Goal: Obtain resource: Download file/media

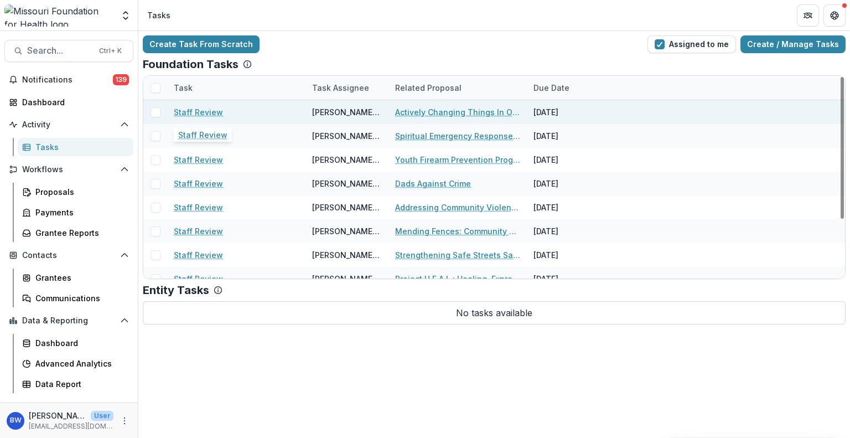
click at [208, 113] on link "Staff Review" at bounding box center [198, 112] width 49 height 12
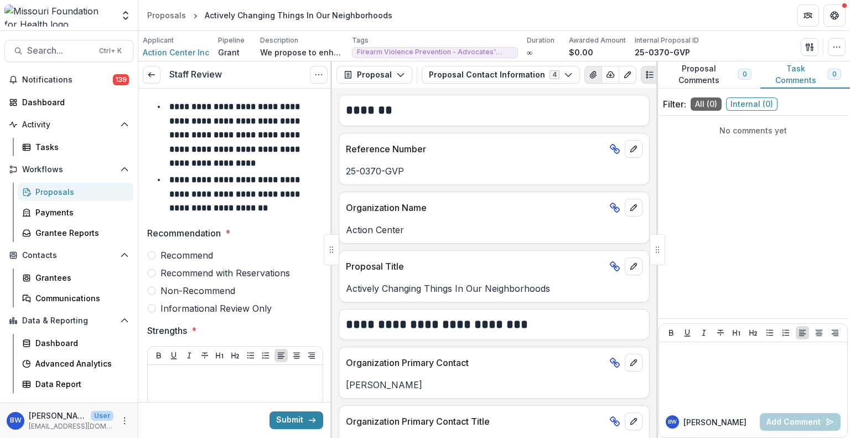
click at [589, 71] on icon "View Attached Files" at bounding box center [593, 74] width 9 height 9
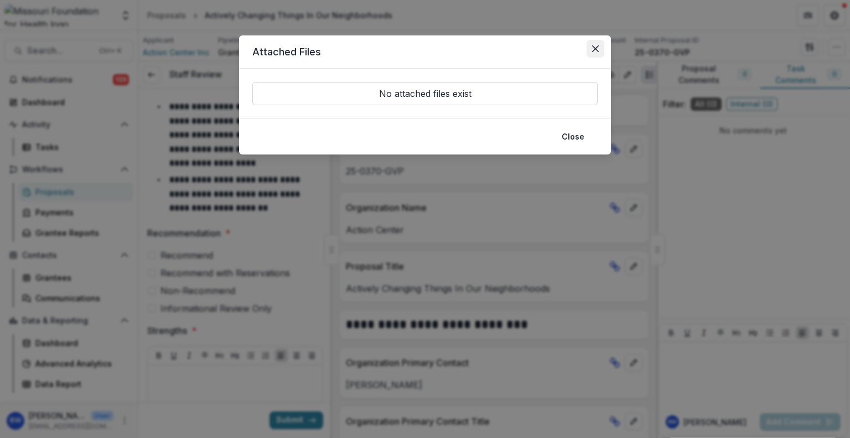
click at [590, 47] on button "Close" at bounding box center [596, 49] width 18 height 18
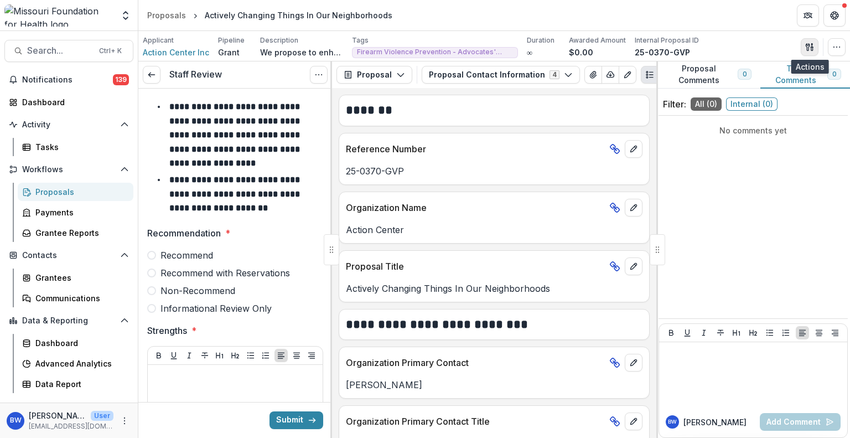
click at [813, 49] on icon "button" at bounding box center [809, 47] width 9 height 9
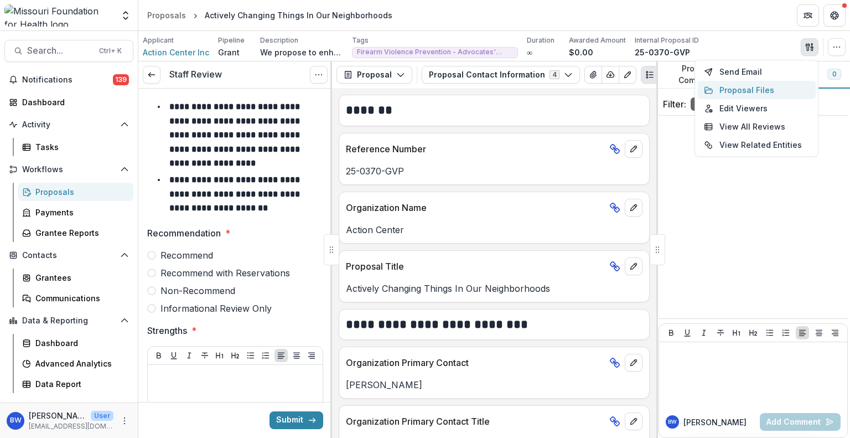
click at [758, 92] on button "Proposal Files" at bounding box center [756, 90] width 118 height 18
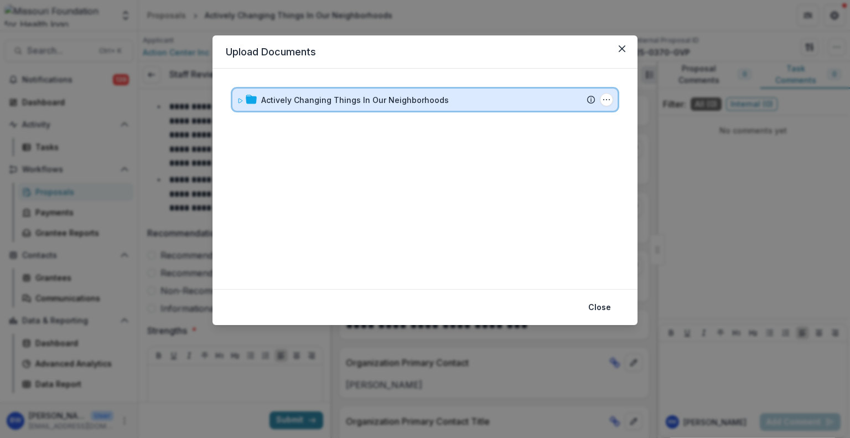
click at [238, 100] on icon at bounding box center [240, 100] width 4 height 4
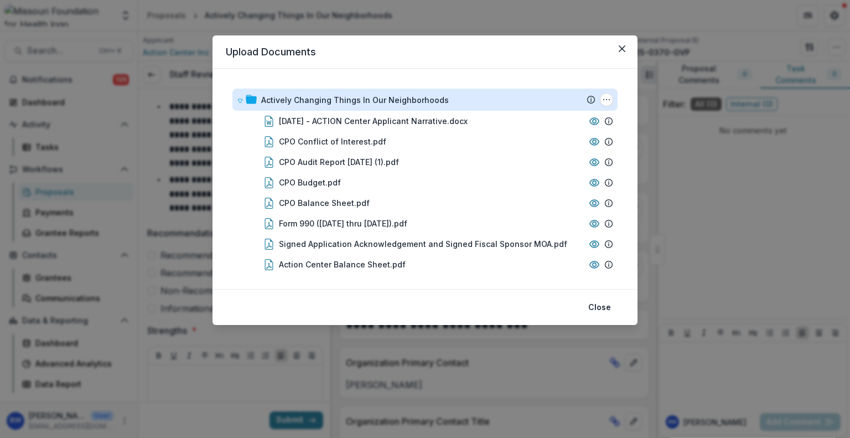
click at [647, 6] on div "Upload Documents Actively Changing Things In Our Neighborhoods Submission Temel…" at bounding box center [425, 219] width 850 height 438
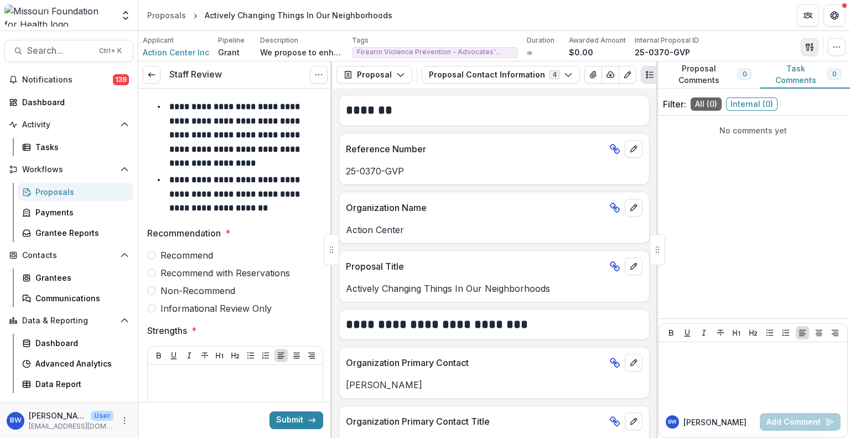
click at [805, 43] on icon "button" at bounding box center [809, 47] width 9 height 9
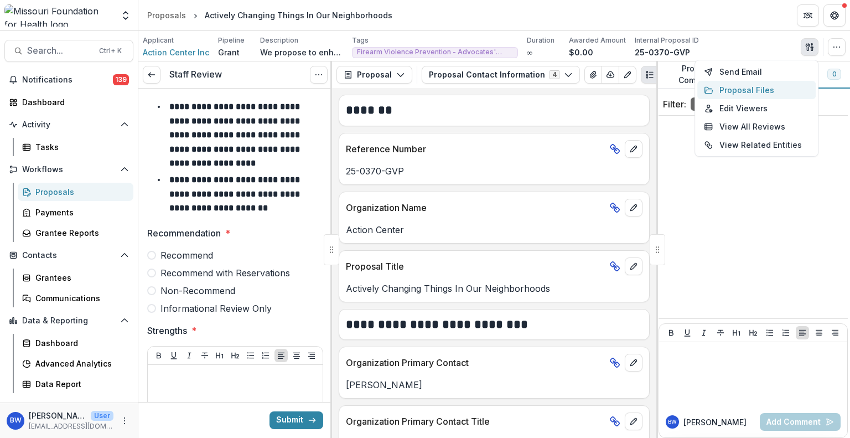
click at [746, 88] on button "Proposal Files" at bounding box center [756, 90] width 118 height 18
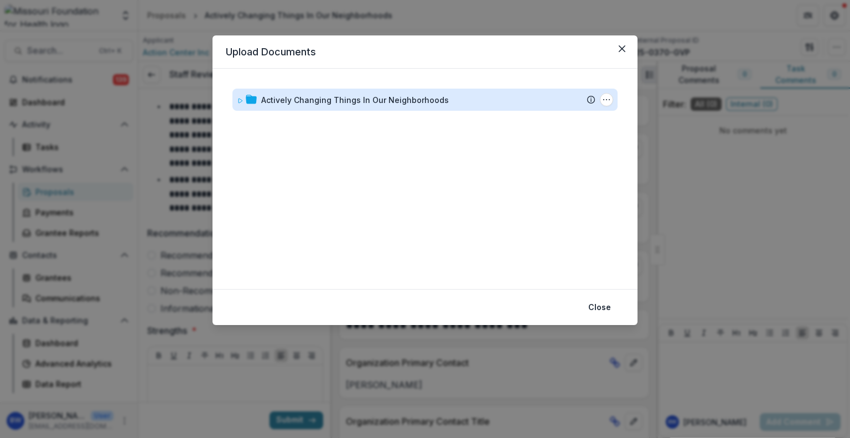
click at [377, 105] on div "Actively Changing Things In Our Neighborhoods" at bounding box center [355, 100] width 188 height 12
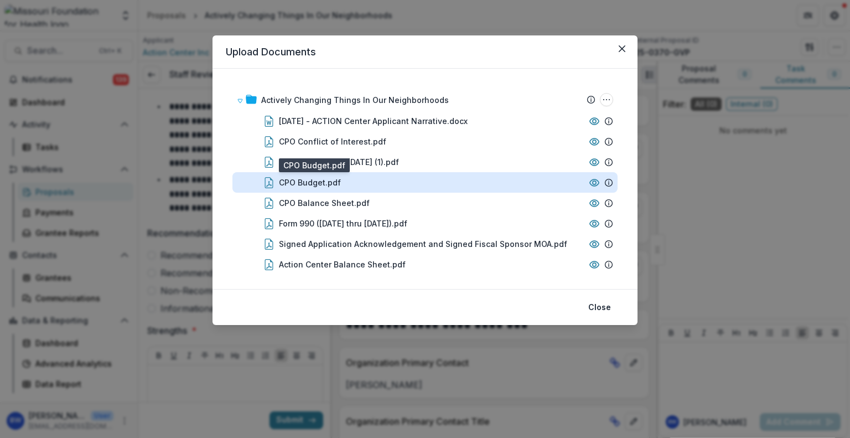
click at [325, 181] on div "CPO Budget.pdf" at bounding box center [310, 183] width 62 height 12
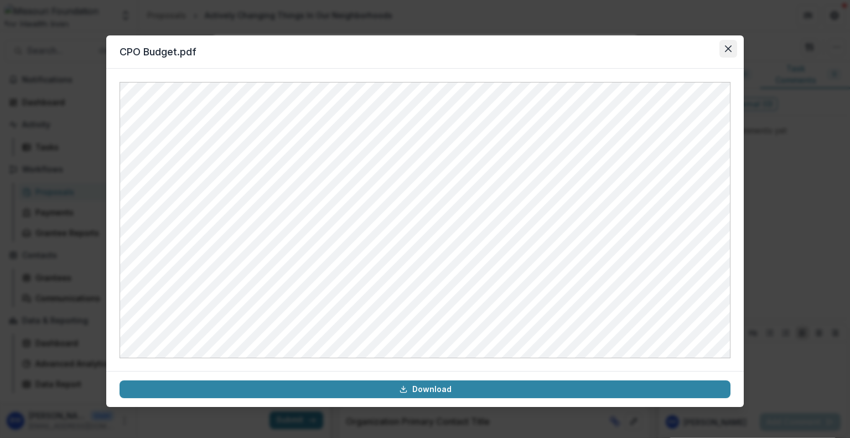
click at [726, 42] on button "Close" at bounding box center [728, 49] width 18 height 18
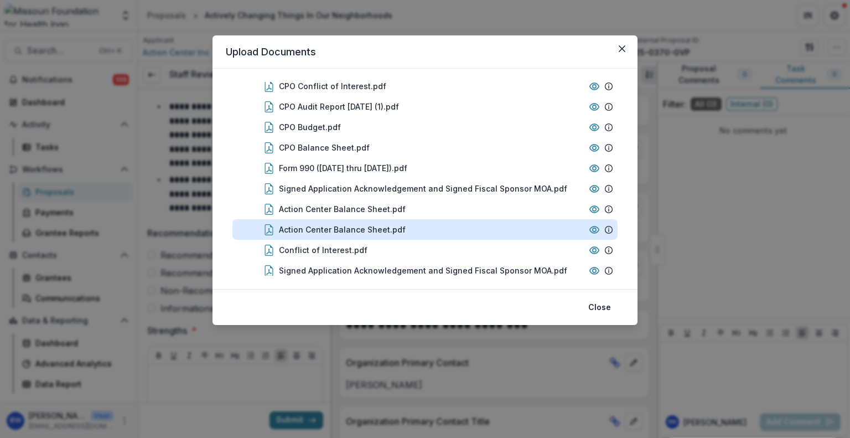
scroll to position [107, 0]
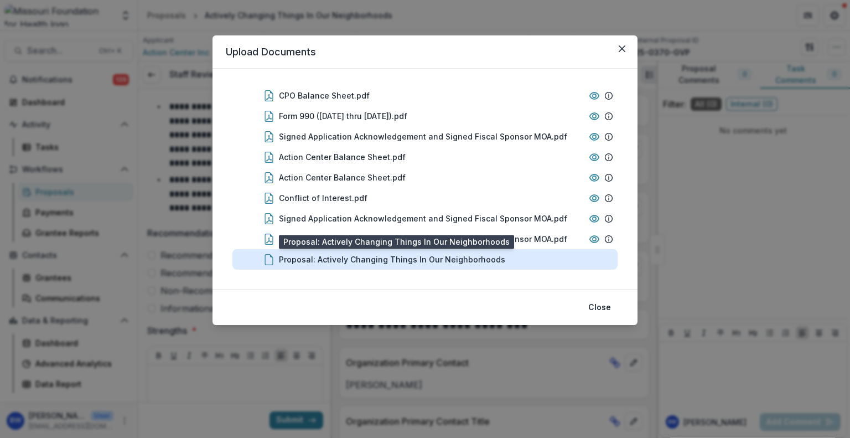
click at [382, 261] on div "Proposal: Actively Changing Things In Our Neighborhoods" at bounding box center [392, 259] width 226 height 12
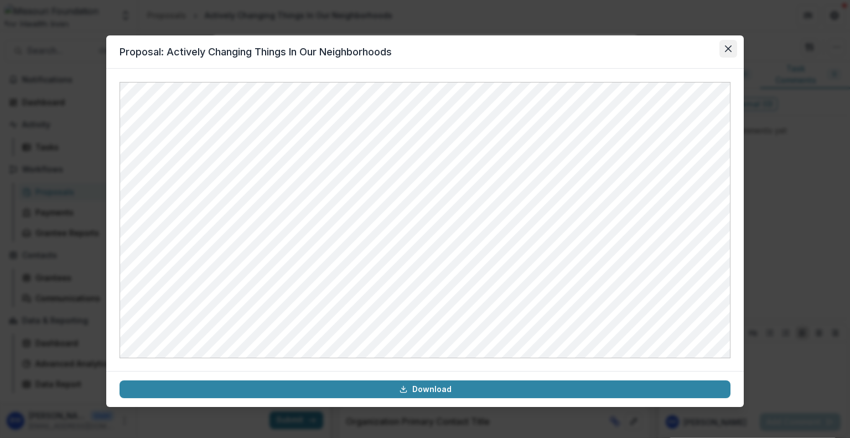
click at [725, 46] on icon "Close" at bounding box center [728, 48] width 7 height 7
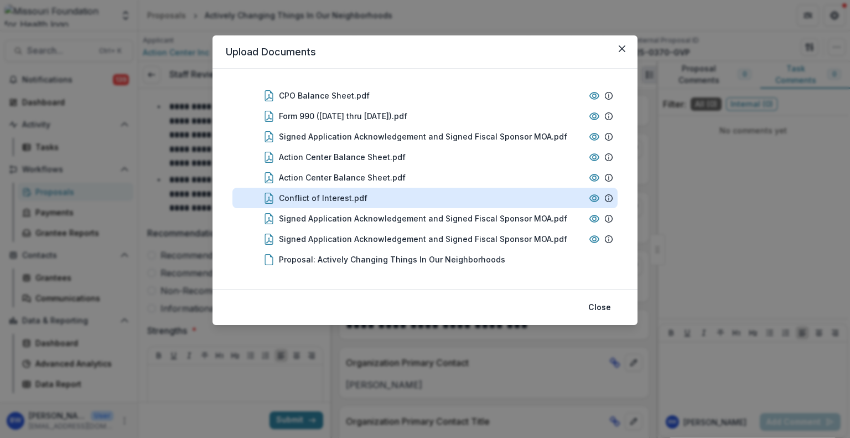
scroll to position [0, 0]
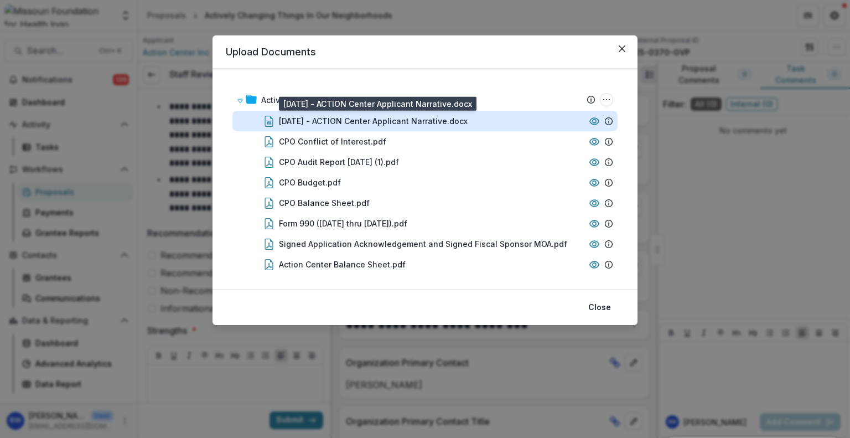
click at [351, 121] on div "[DATE] - ACTION Center Applicant Narrative.docx" at bounding box center [373, 121] width 189 height 12
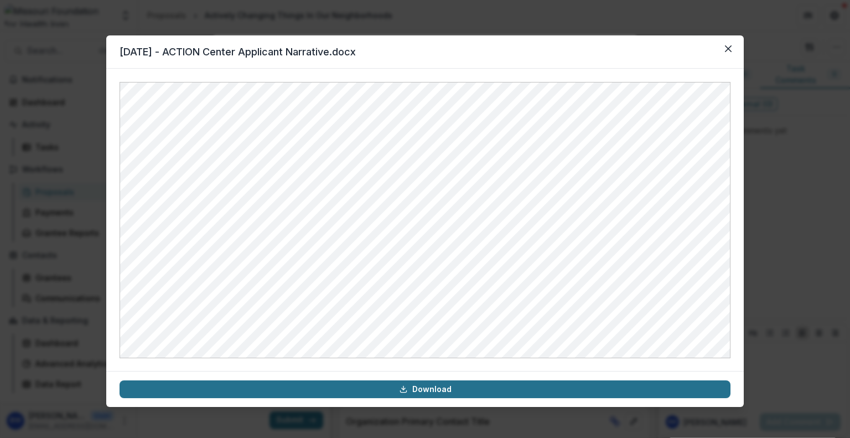
click at [416, 389] on link "Download" at bounding box center [425, 389] width 611 height 18
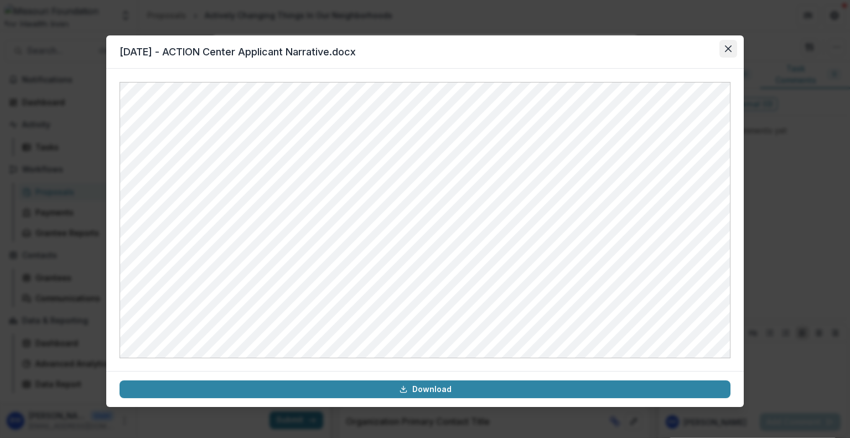
click at [735, 51] on button "Close" at bounding box center [728, 49] width 18 height 18
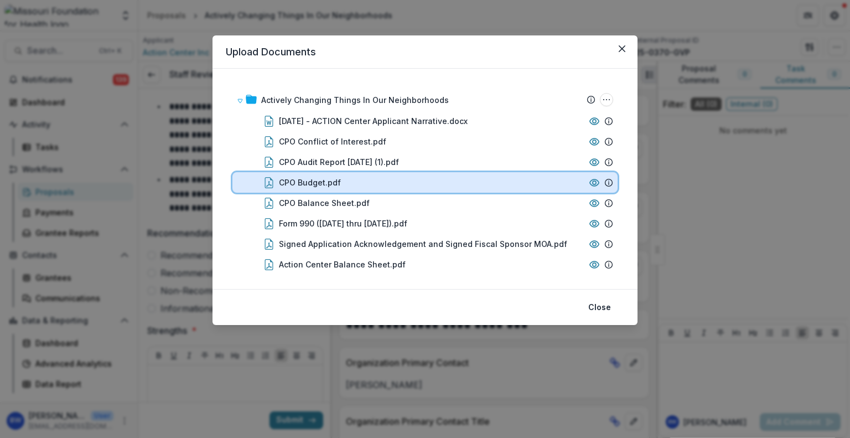
click at [381, 186] on div "CPO Budget.pdf" at bounding box center [431, 183] width 305 height 12
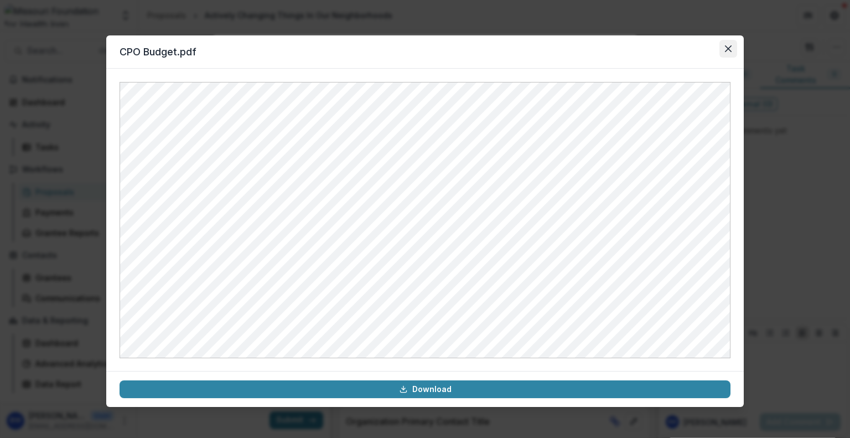
click at [735, 56] on button "Close" at bounding box center [728, 49] width 18 height 18
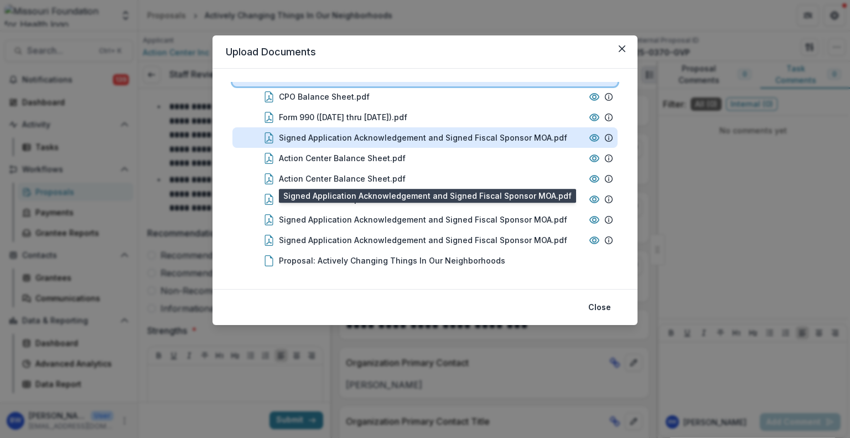
scroll to position [107, 0]
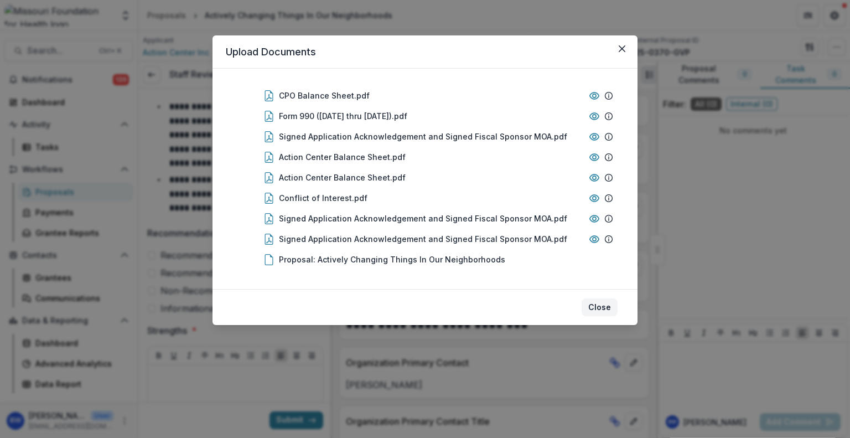
click at [598, 306] on button "Close" at bounding box center [600, 307] width 36 height 18
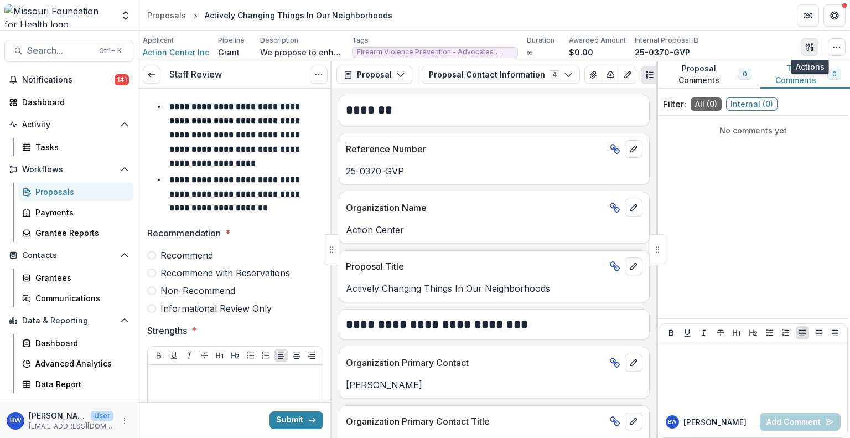
click at [811, 48] on icon "button" at bounding box center [812, 48] width 2 height 3
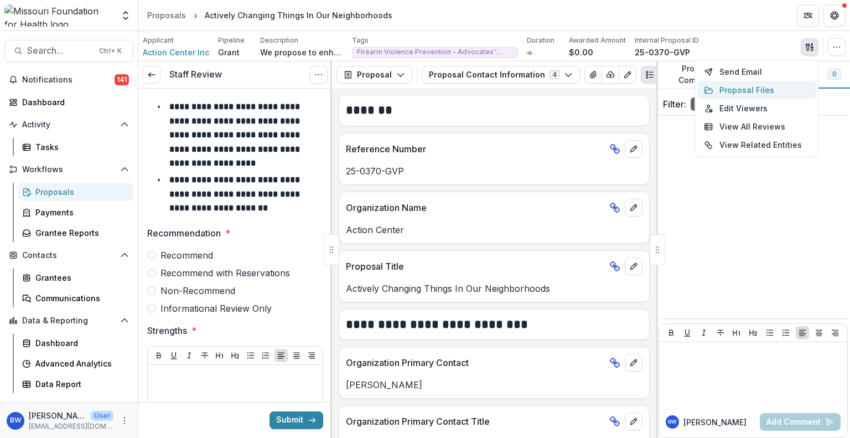
click at [733, 86] on button "Proposal Files" at bounding box center [756, 90] width 118 height 18
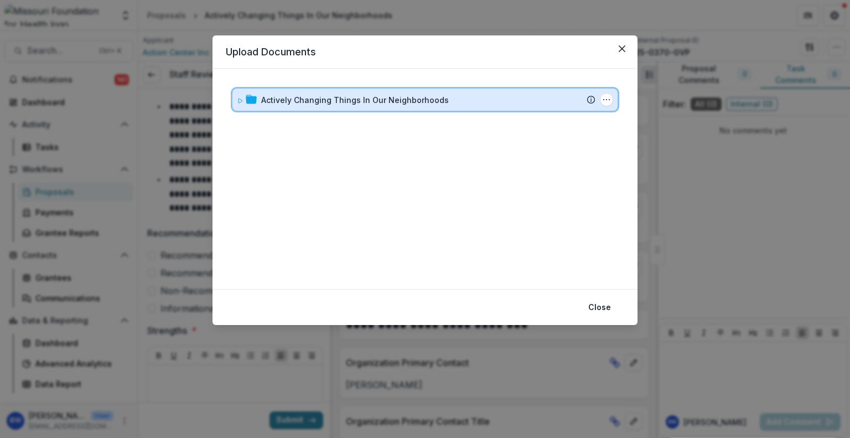
click at [238, 97] on icon at bounding box center [240, 100] width 7 height 7
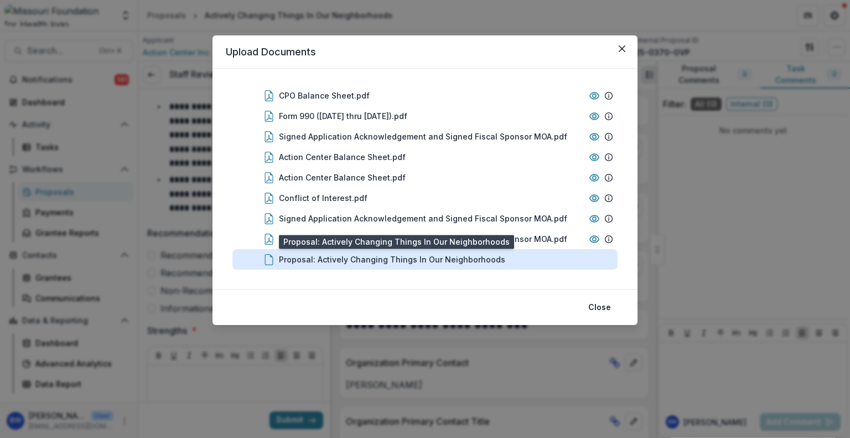
click at [468, 254] on div "Proposal: Actively Changing Things In Our Neighborhoods" at bounding box center [392, 259] width 226 height 12
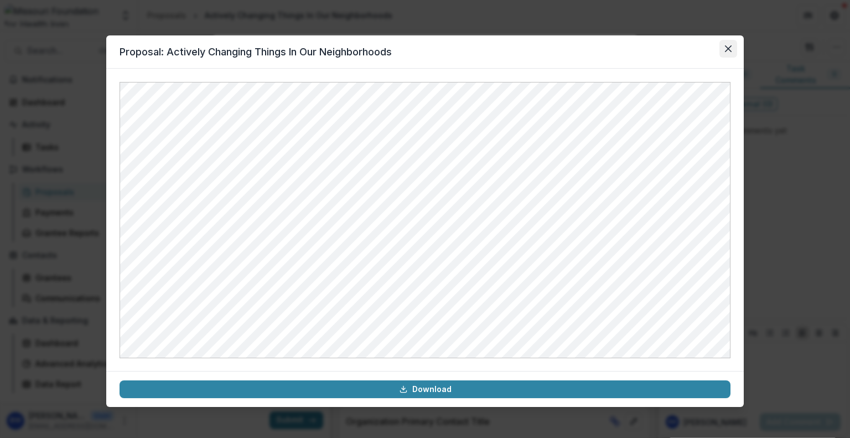
click at [725, 51] on icon "Close" at bounding box center [728, 48] width 7 height 7
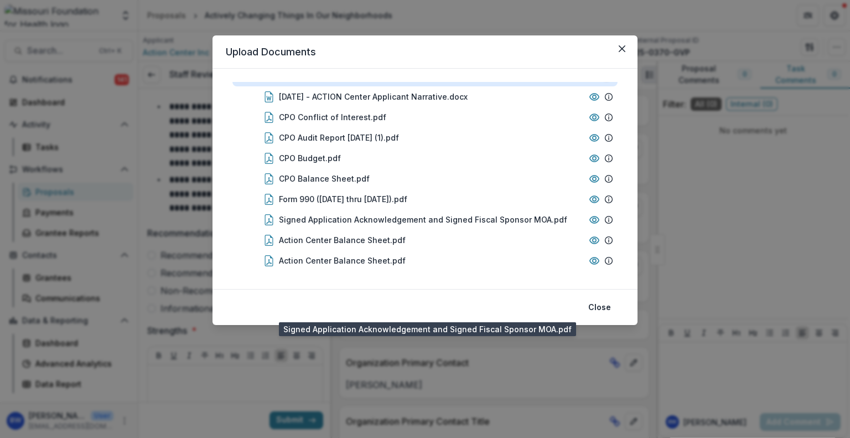
scroll to position [0, 0]
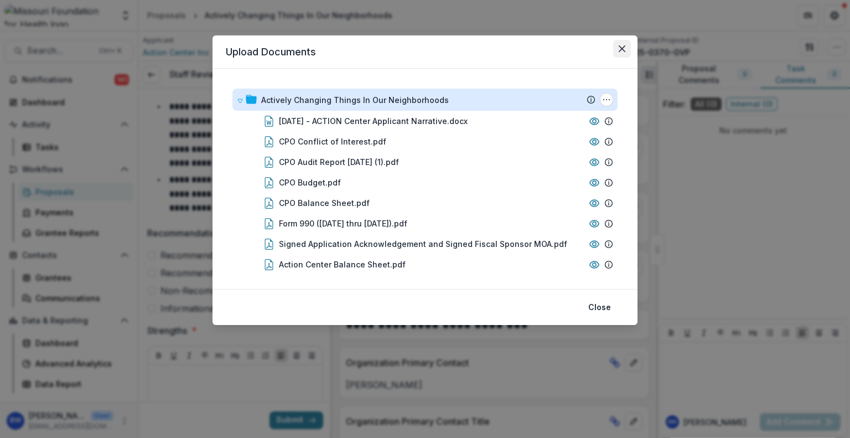
click at [628, 47] on button "Close" at bounding box center [622, 49] width 18 height 18
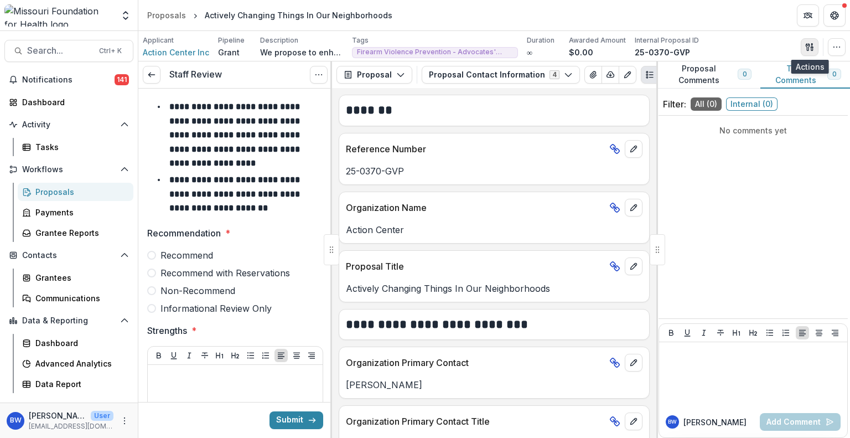
click at [808, 44] on icon "button" at bounding box center [809, 47] width 9 height 9
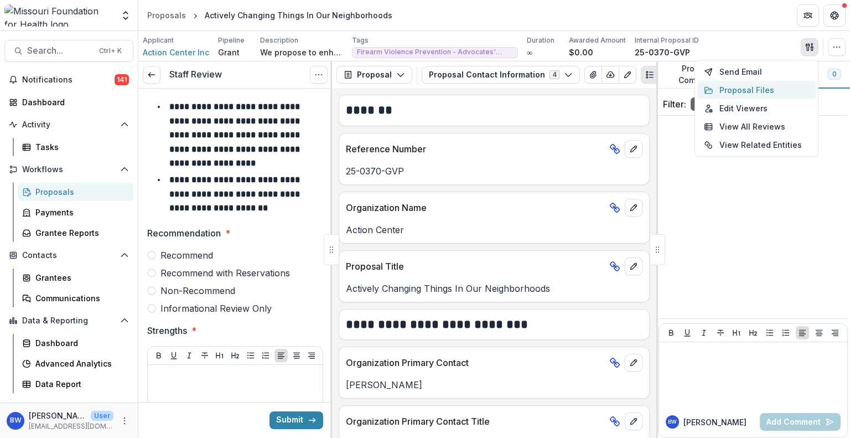
click at [737, 82] on button "Proposal Files" at bounding box center [756, 90] width 118 height 18
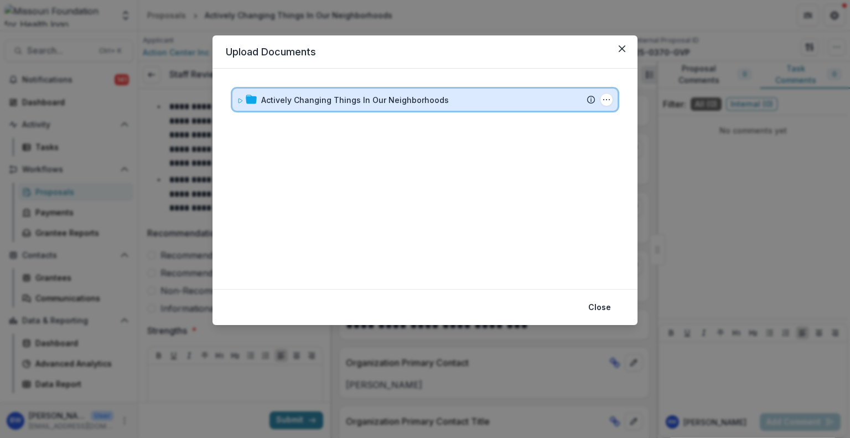
click at [241, 102] on icon at bounding box center [240, 100] width 7 height 7
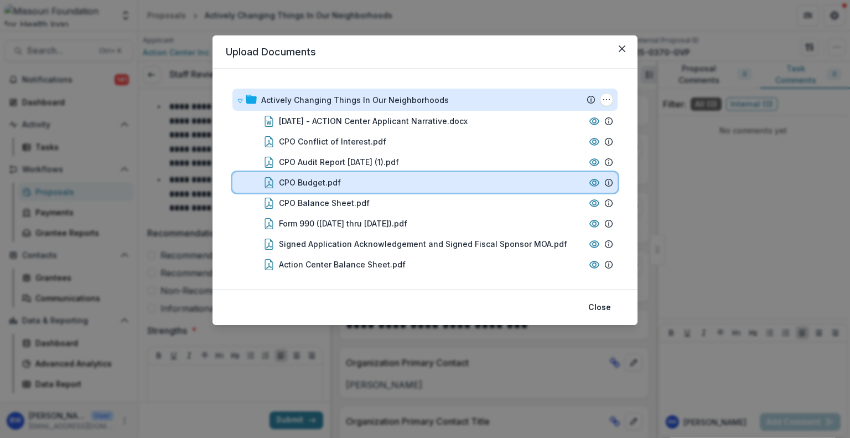
click at [403, 181] on div "CPO Budget.pdf" at bounding box center [431, 183] width 305 height 12
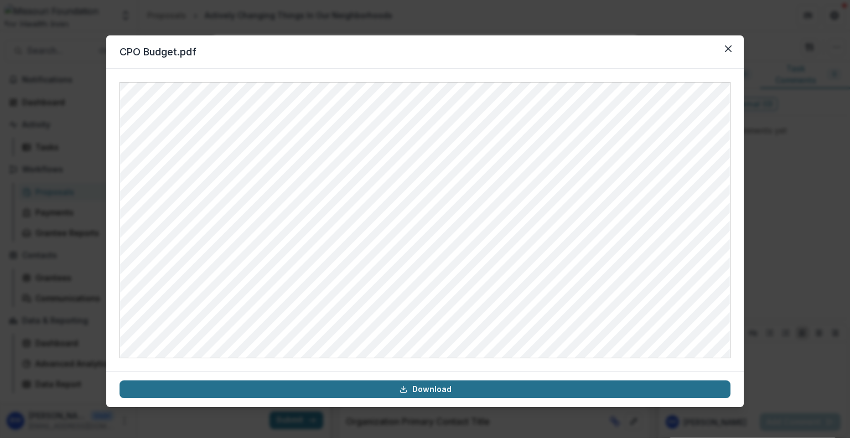
click at [502, 393] on link "Download" at bounding box center [425, 389] width 611 height 18
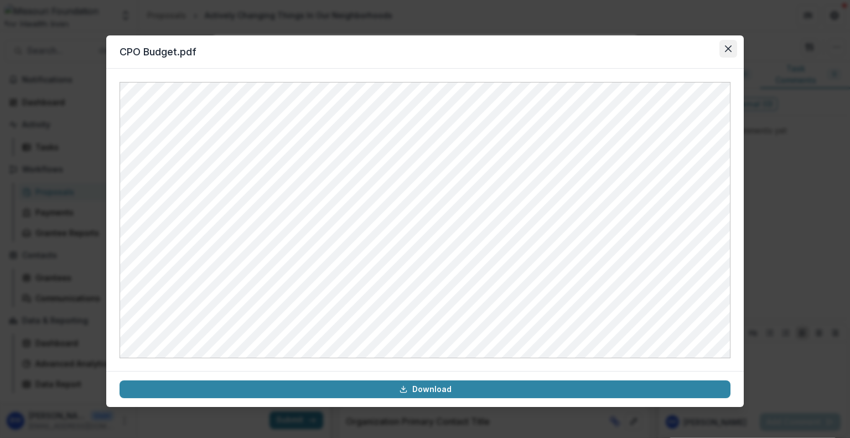
click at [726, 48] on icon "Close" at bounding box center [728, 48] width 7 height 7
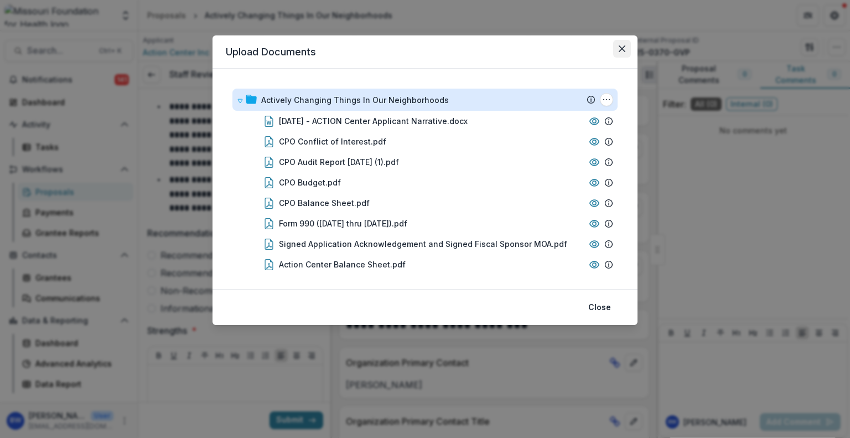
click at [621, 51] on icon "Close" at bounding box center [622, 48] width 7 height 7
